Goal: Find specific page/section: Find specific page/section

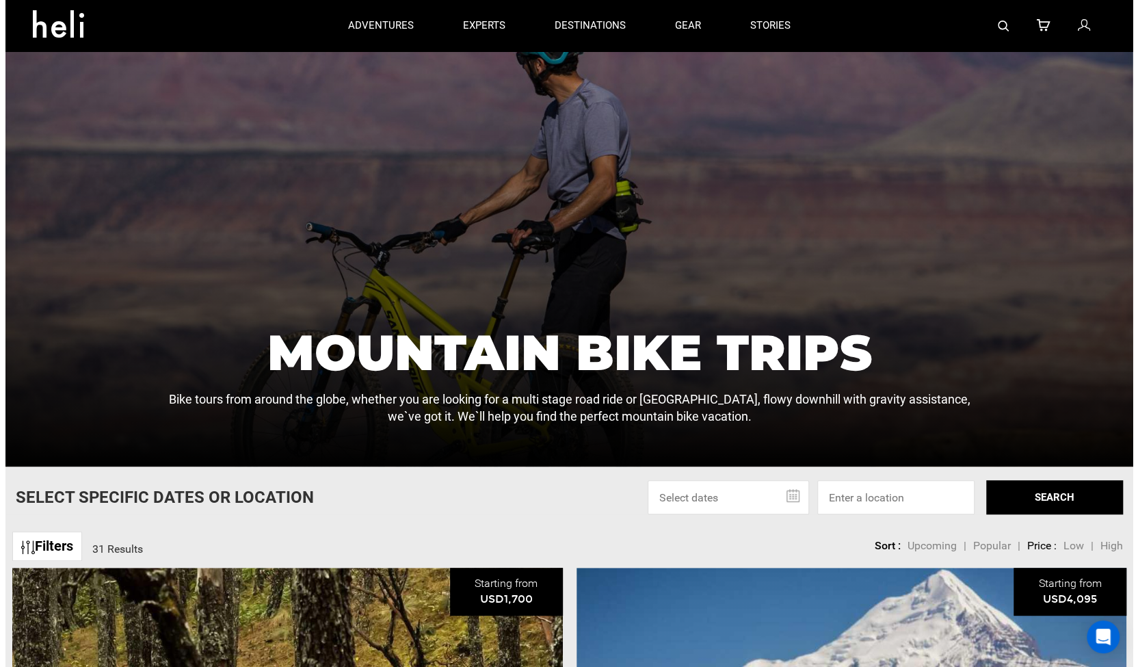
scroll to position [118, 0]
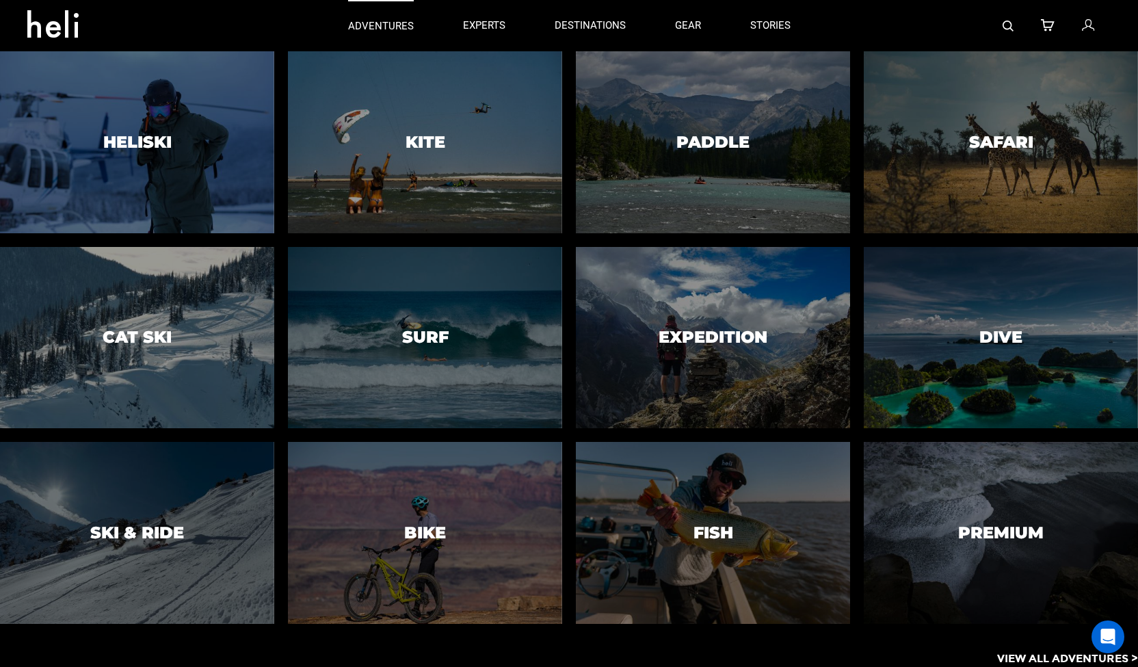
click at [396, 16] on link "adventures" at bounding box center [381, 25] width 66 height 51
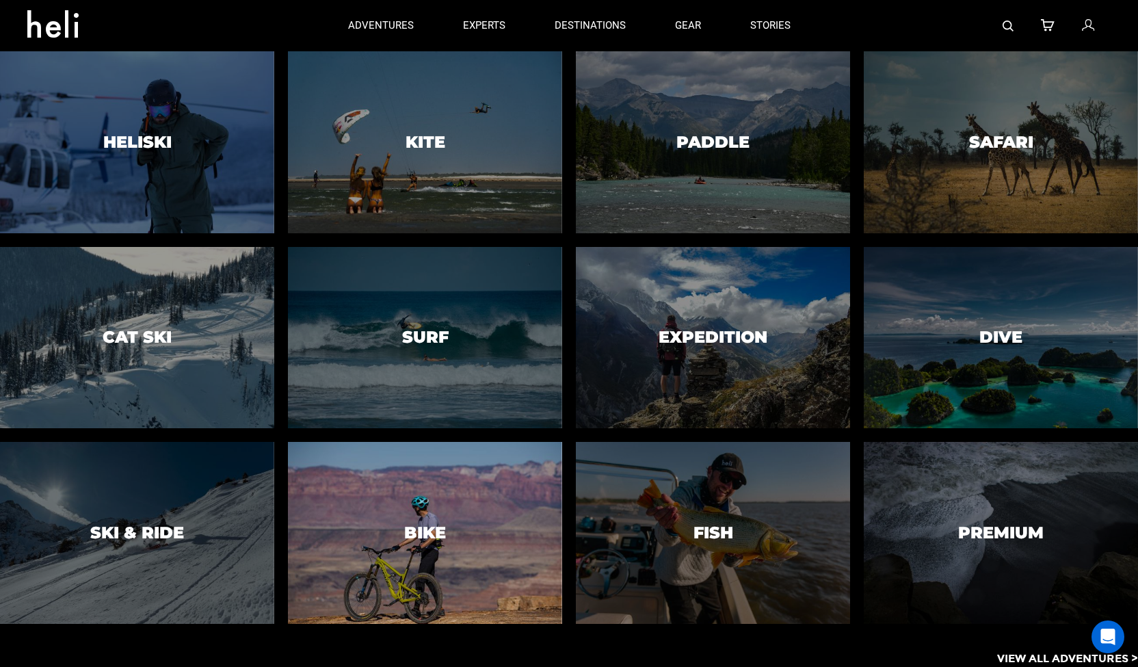
click at [395, 473] on div at bounding box center [425, 532] width 280 height 185
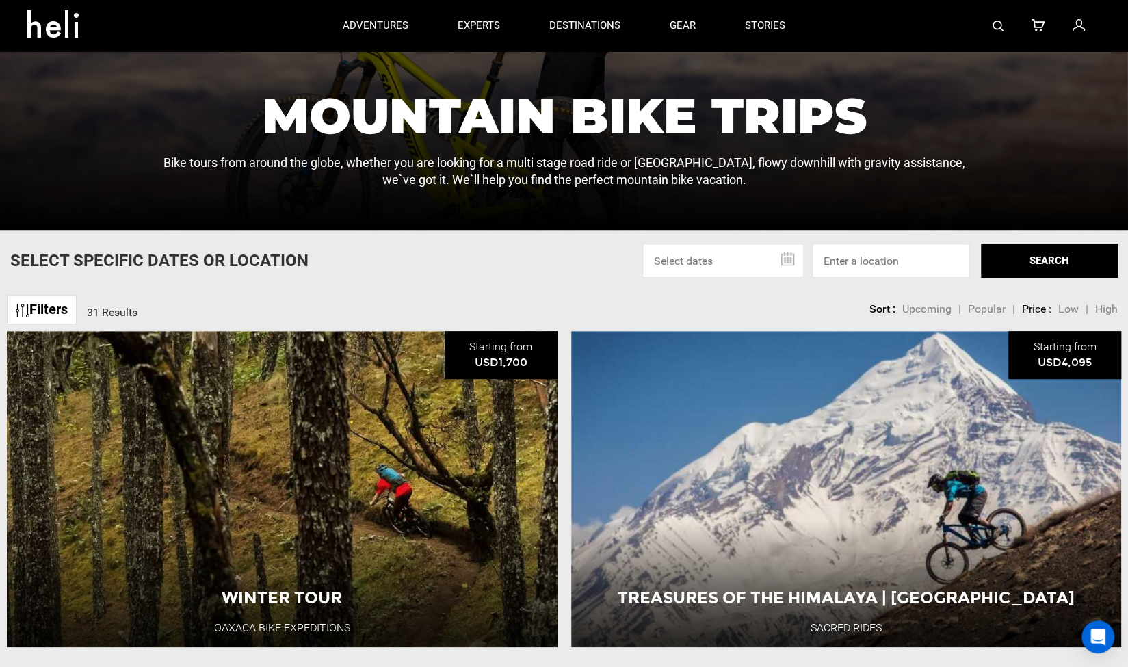
scroll to position [143, 0]
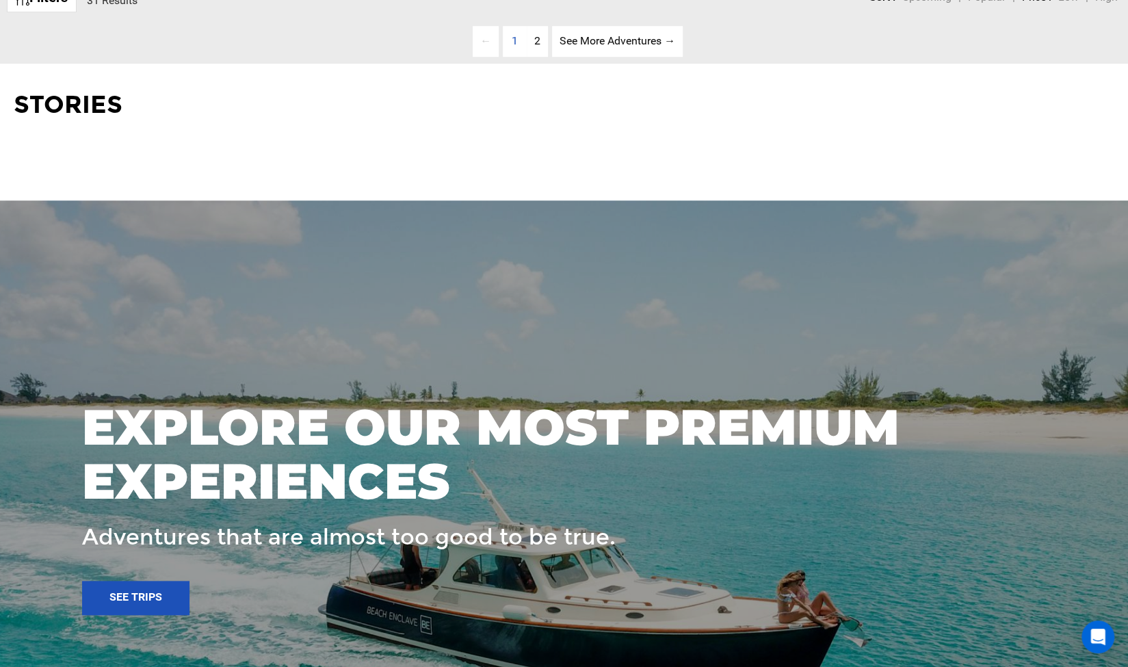
scroll to position [682, 0]
